Goal: Information Seeking & Learning: Learn about a topic

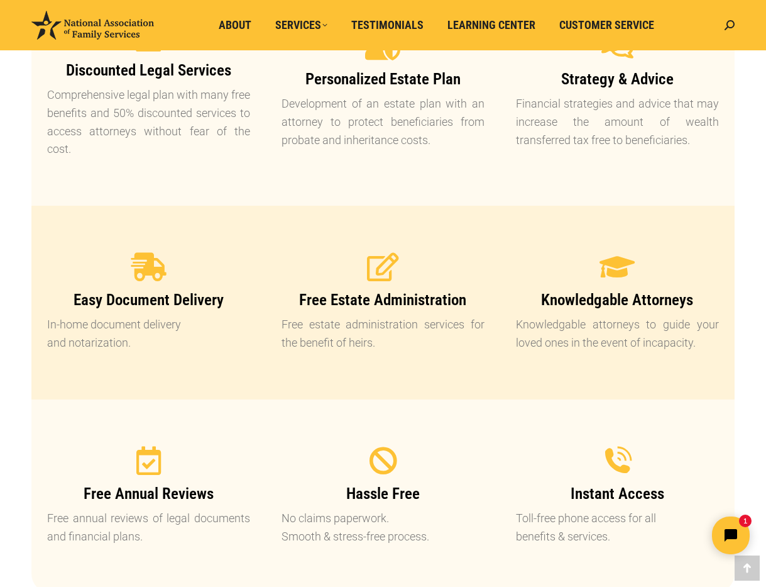
scroll to position [1115, 0]
click at [352, 306] on span "Free Estate Administration" at bounding box center [382, 299] width 167 height 18
click at [345, 330] on p "Free estate administration services for the benefit of heirs." at bounding box center [383, 333] width 203 height 36
click at [380, 265] on icon at bounding box center [383, 266] width 31 height 31
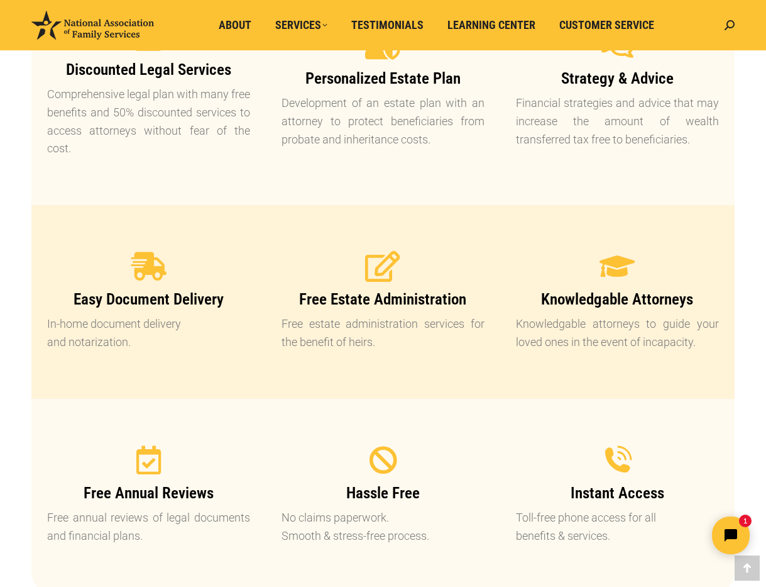
click at [380, 265] on icon at bounding box center [383, 266] width 31 height 31
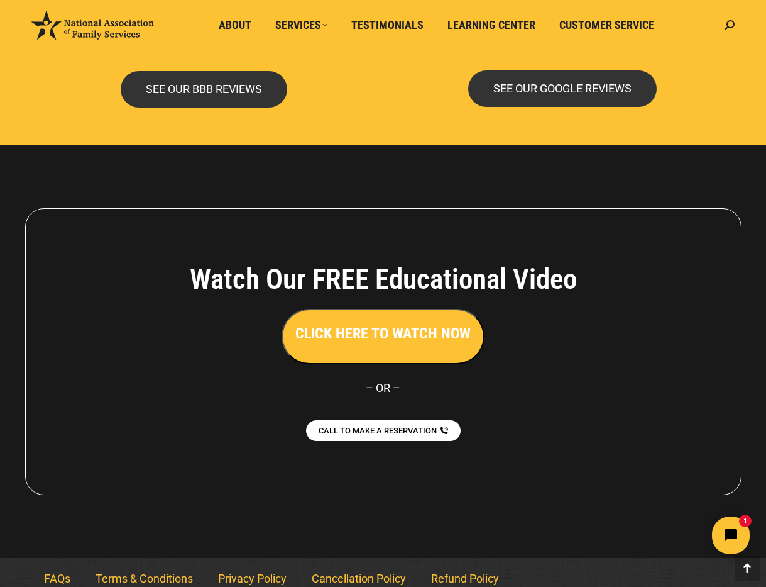
scroll to position [2698, 0]
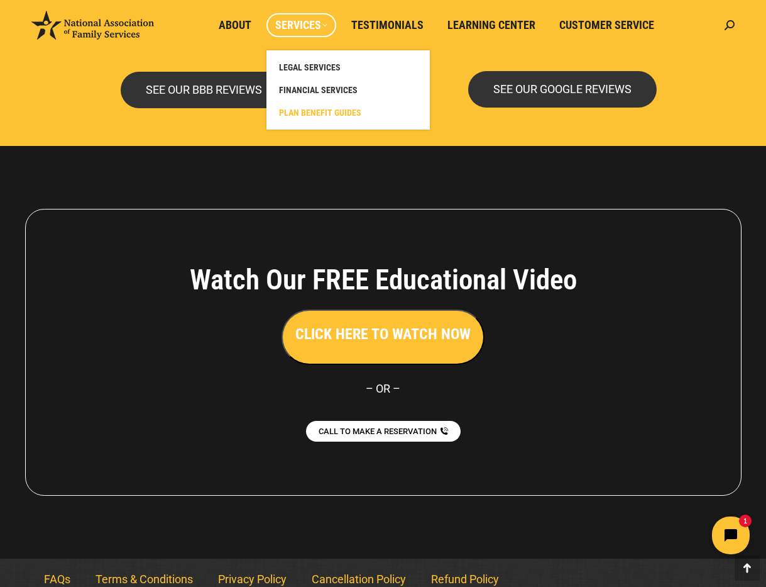
click at [318, 107] on span "PLAN BENEFIT GUIDES" at bounding box center [320, 112] width 82 height 11
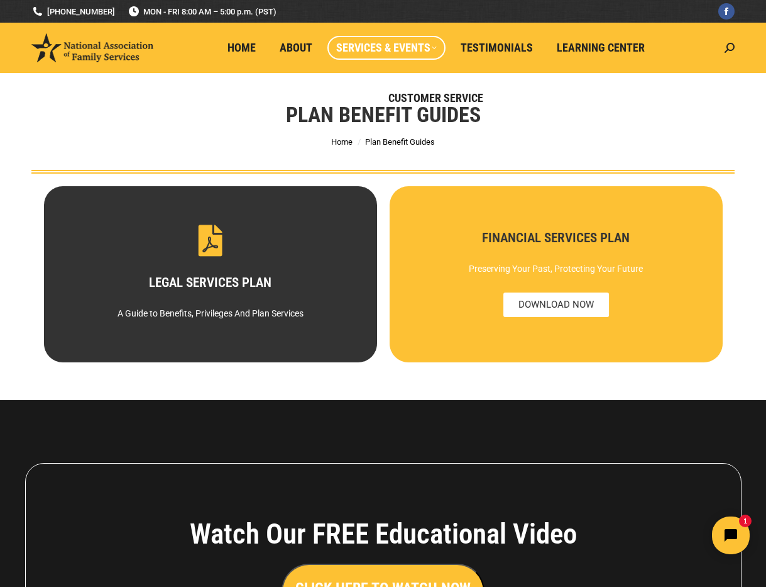
click at [510, 268] on div "Preserving Your Past, Protecting Your Future" at bounding box center [555, 268] width 289 height 23
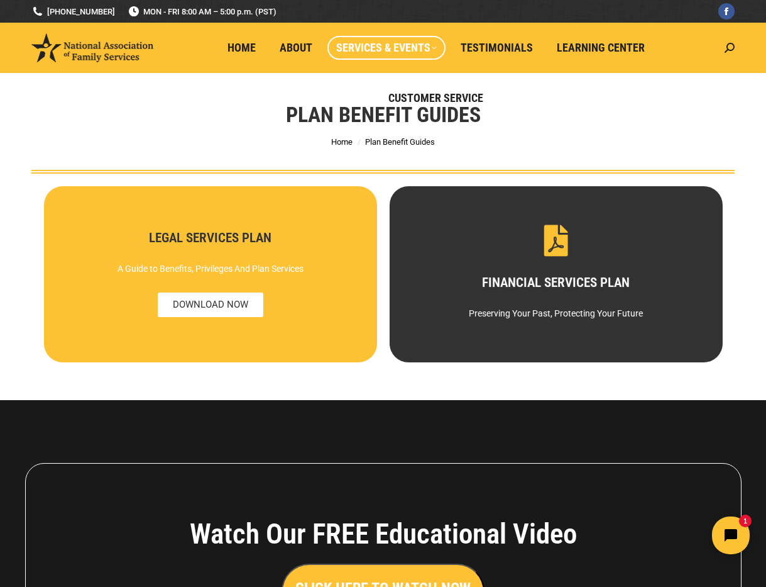
click at [232, 278] on div "A Guide to Benefits, Privileges And Plan Services" at bounding box center [210, 268] width 289 height 23
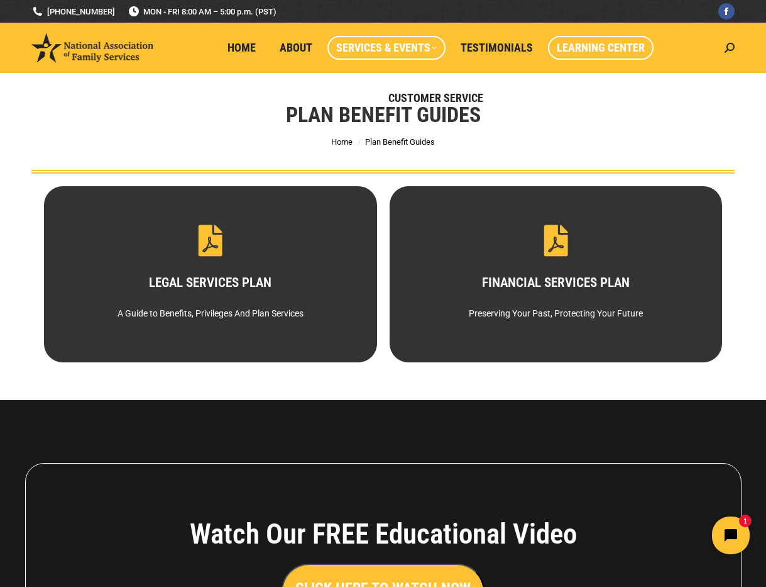
click at [557, 49] on span "Learning Center" at bounding box center [601, 48] width 88 height 14
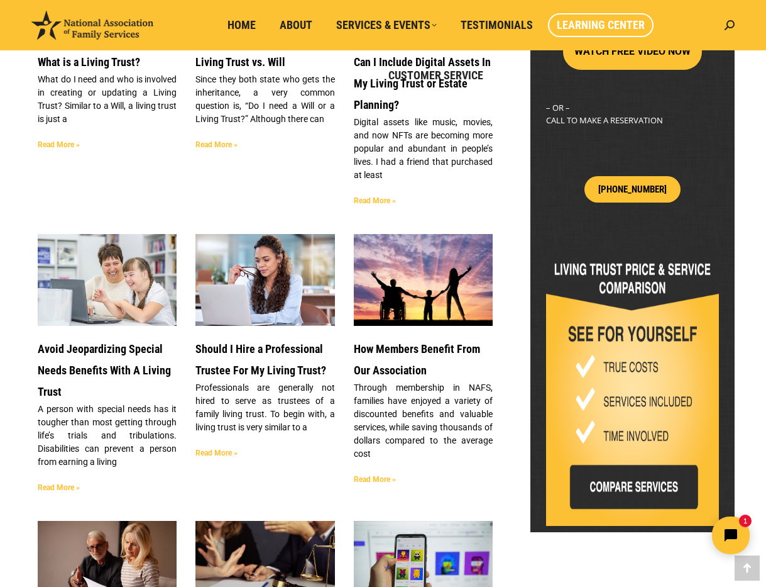
scroll to position [487, 0]
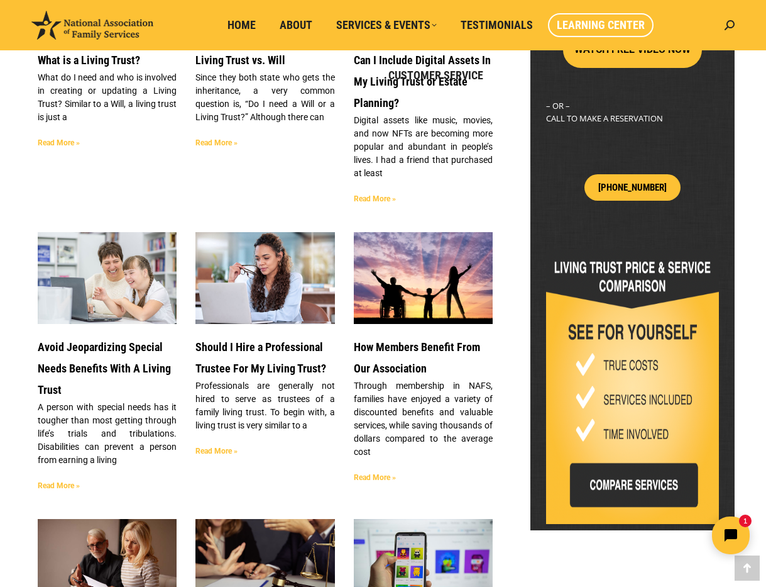
click at [251, 396] on p "Professionals are generally not hired to serve as trustees of a family living t…" at bounding box center [265, 405] width 139 height 53
click at [222, 450] on link "Read More »" at bounding box center [217, 450] width 42 height 9
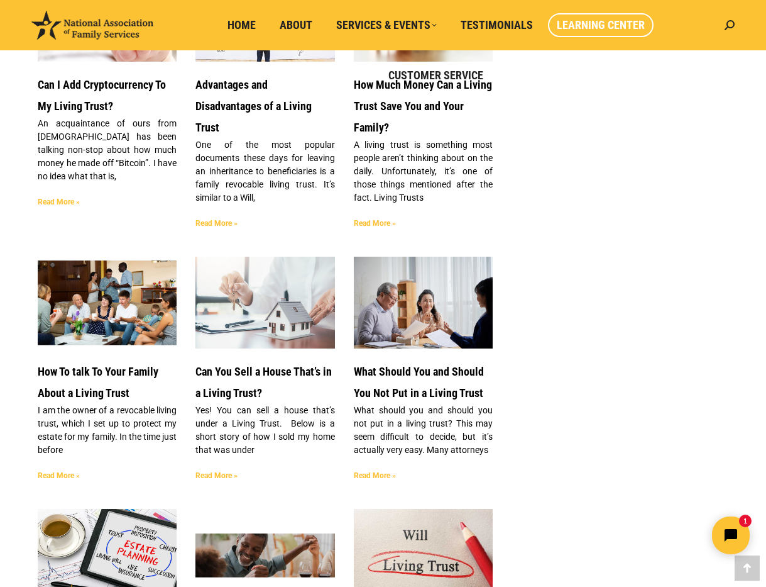
scroll to position [1312, 0]
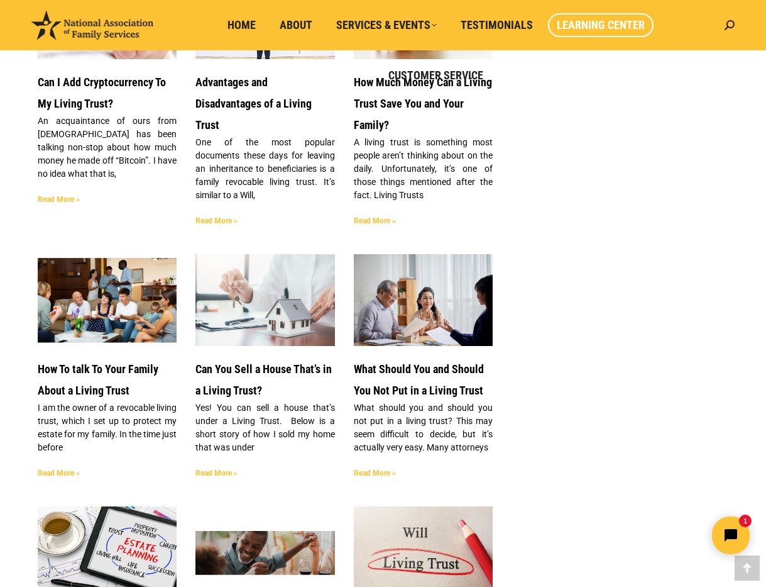
click at [56, 472] on link "Read More »" at bounding box center [59, 472] width 42 height 9
click at [385, 473] on link "Read More »" at bounding box center [375, 472] width 42 height 9
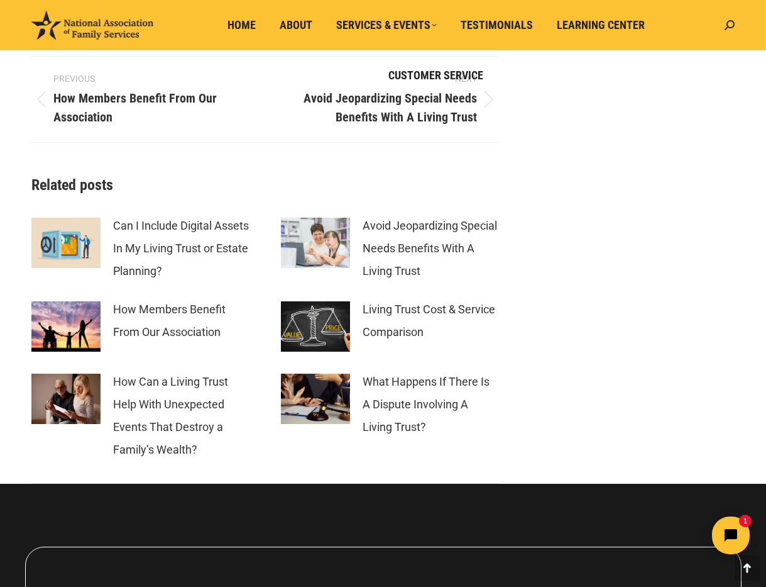
scroll to position [2731, 0]
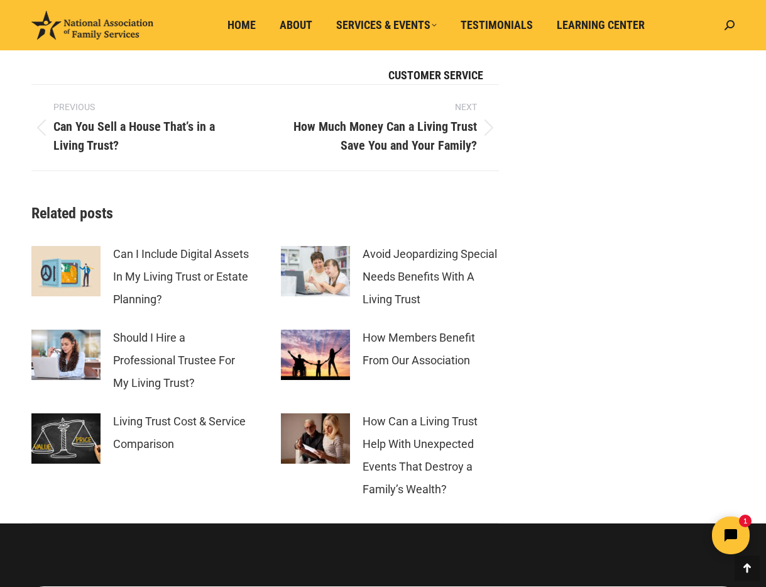
scroll to position [2329, 0]
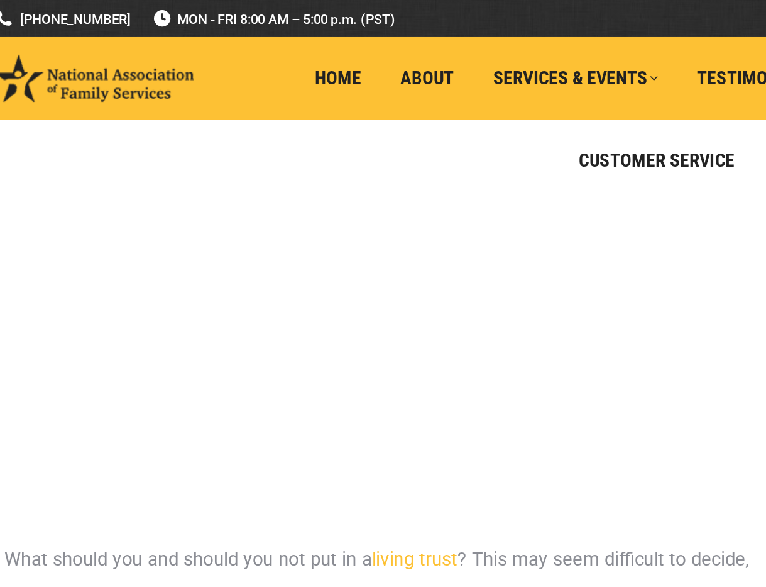
scroll to position [153, 0]
